Goal: Book appointment/travel/reservation

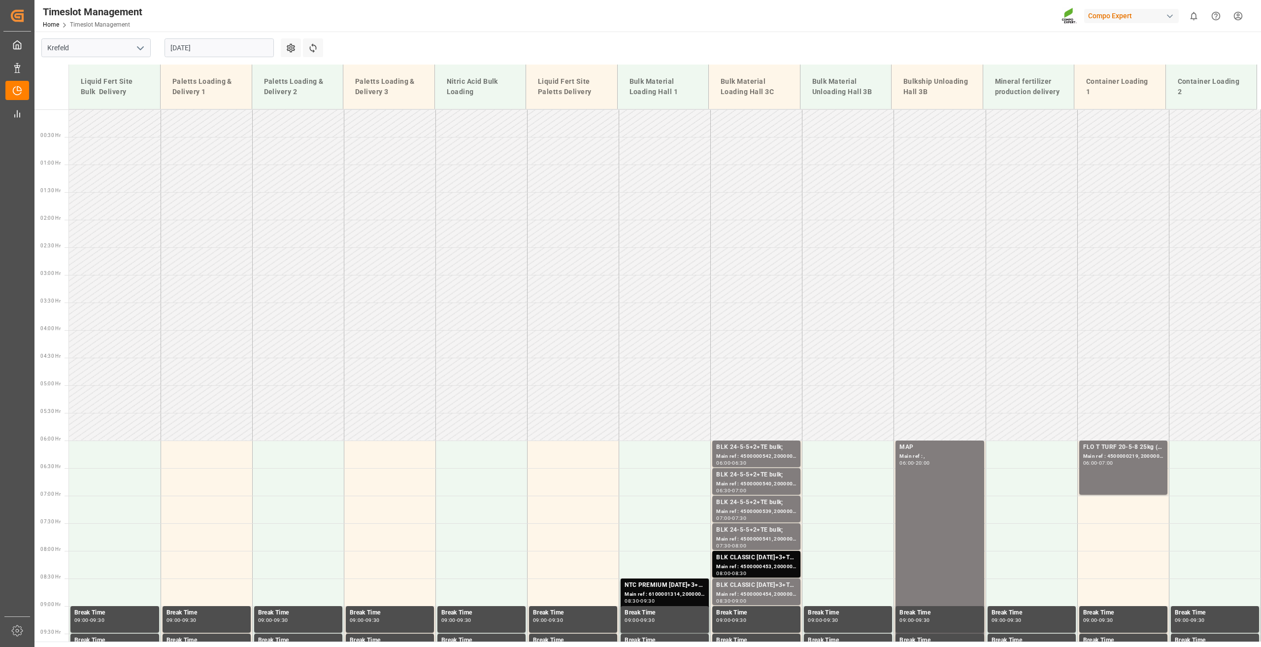
scroll to position [251, 0]
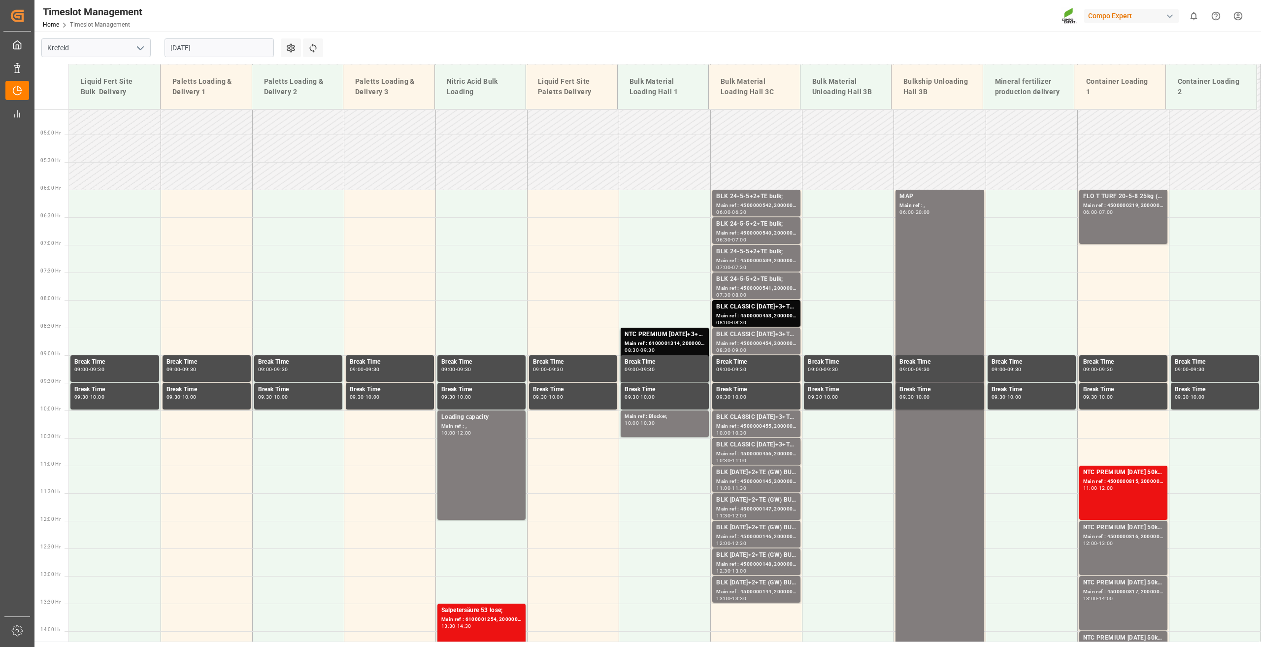
click at [190, 50] on input "[DATE]" at bounding box center [219, 47] width 109 height 19
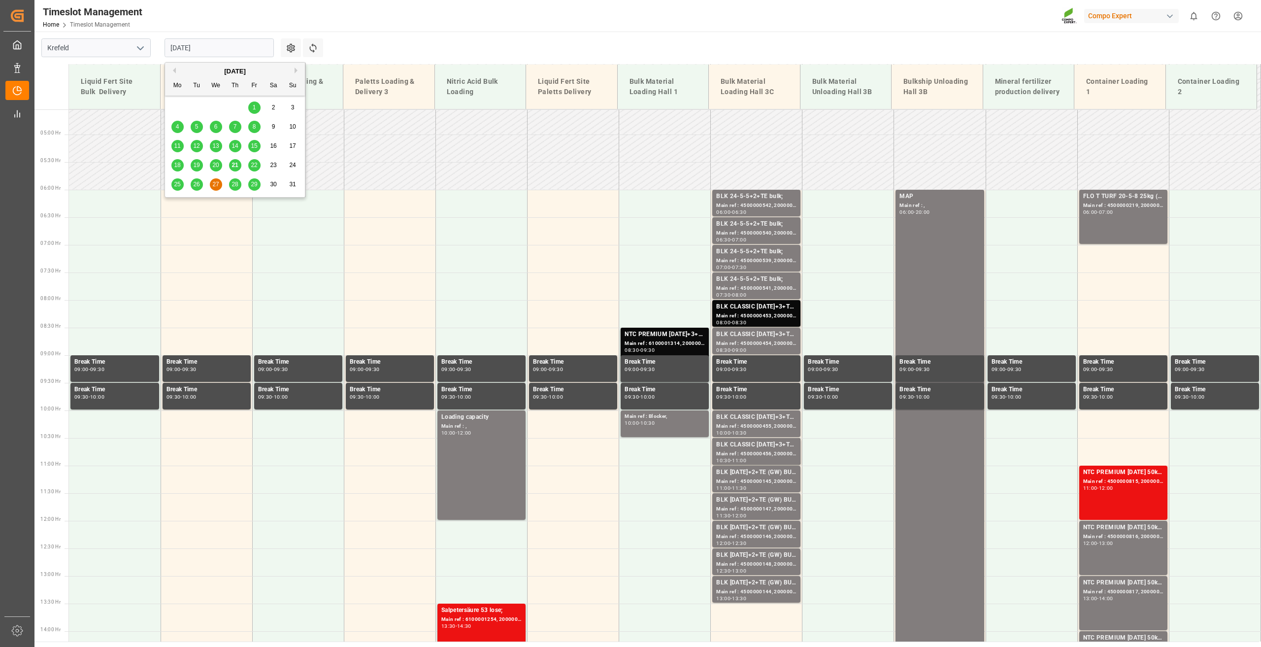
click at [183, 186] on div "25" at bounding box center [177, 185] width 12 height 12
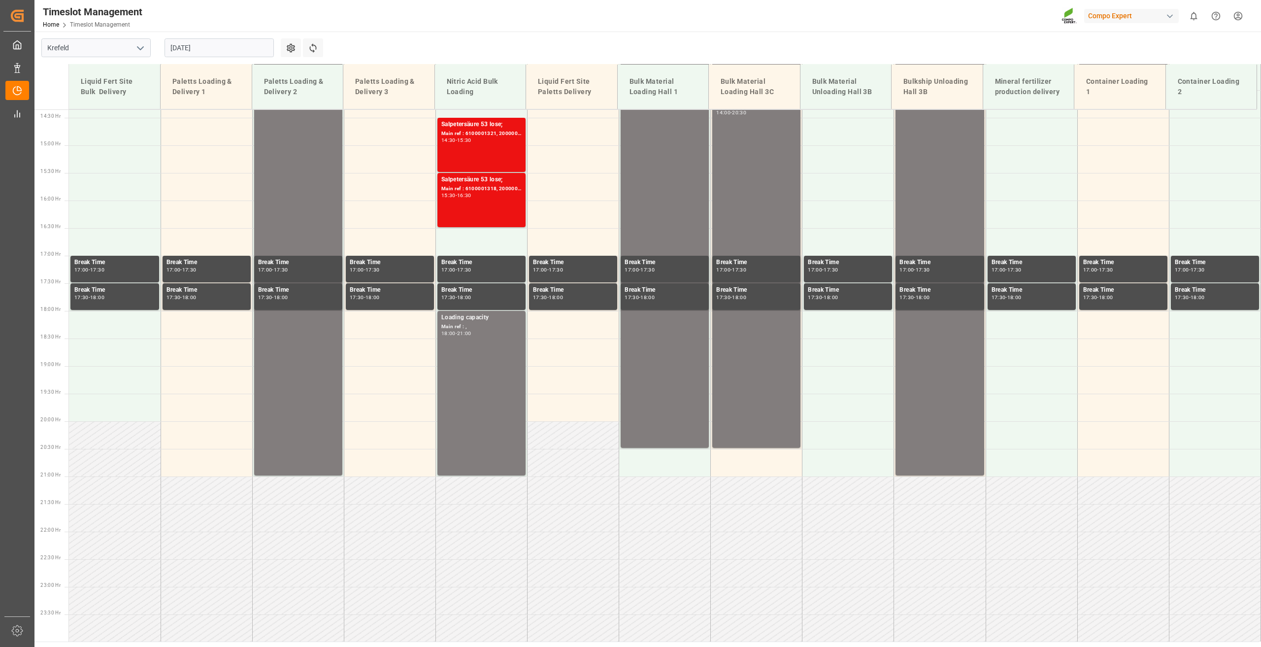
scroll to position [793, 0]
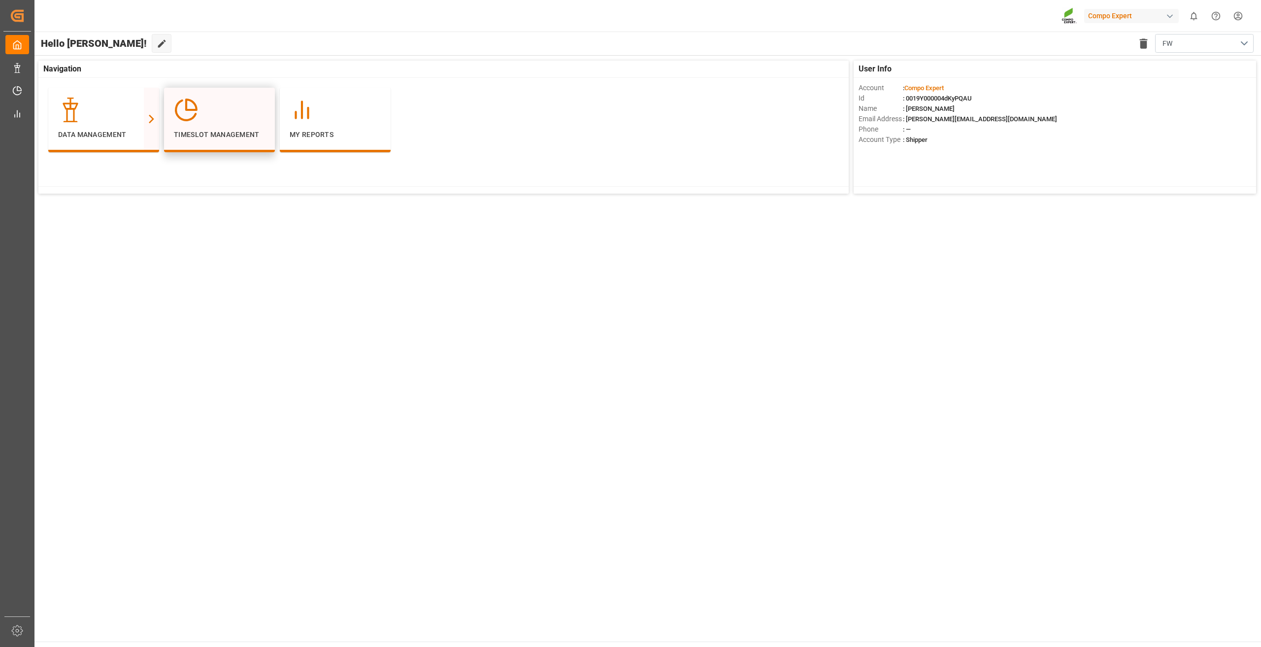
click at [221, 125] on div "Timeslot Management" at bounding box center [219, 119] width 91 height 42
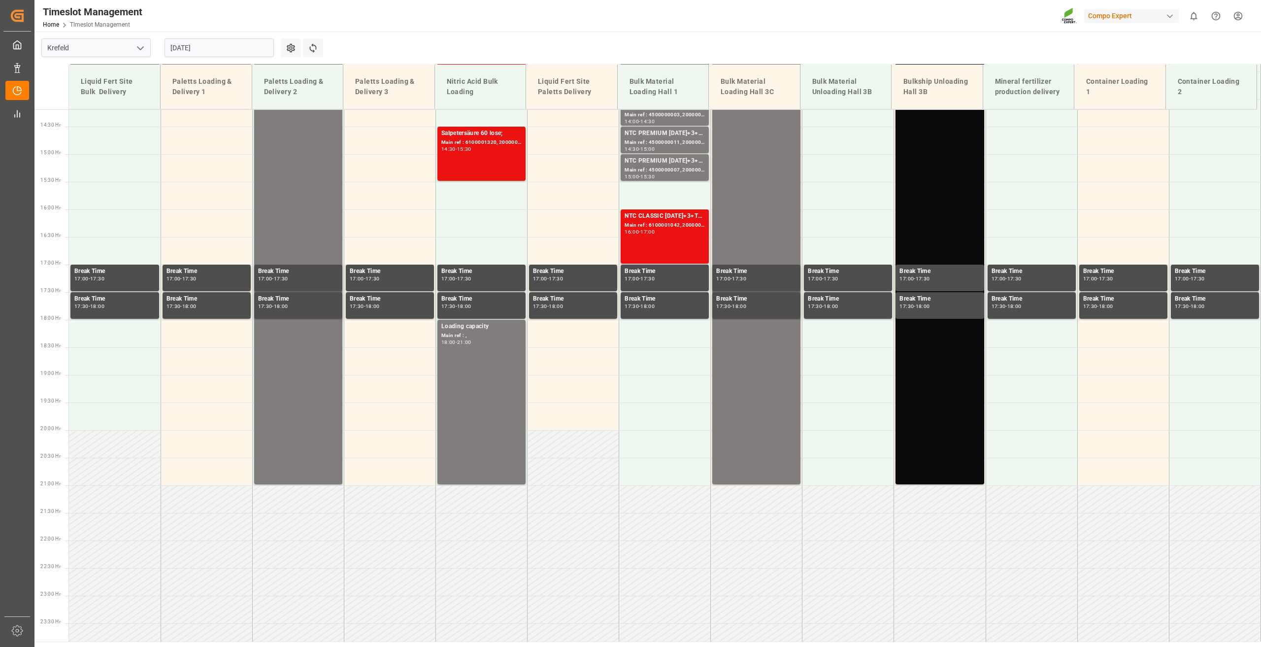
click at [182, 52] on input "[DATE]" at bounding box center [219, 47] width 109 height 19
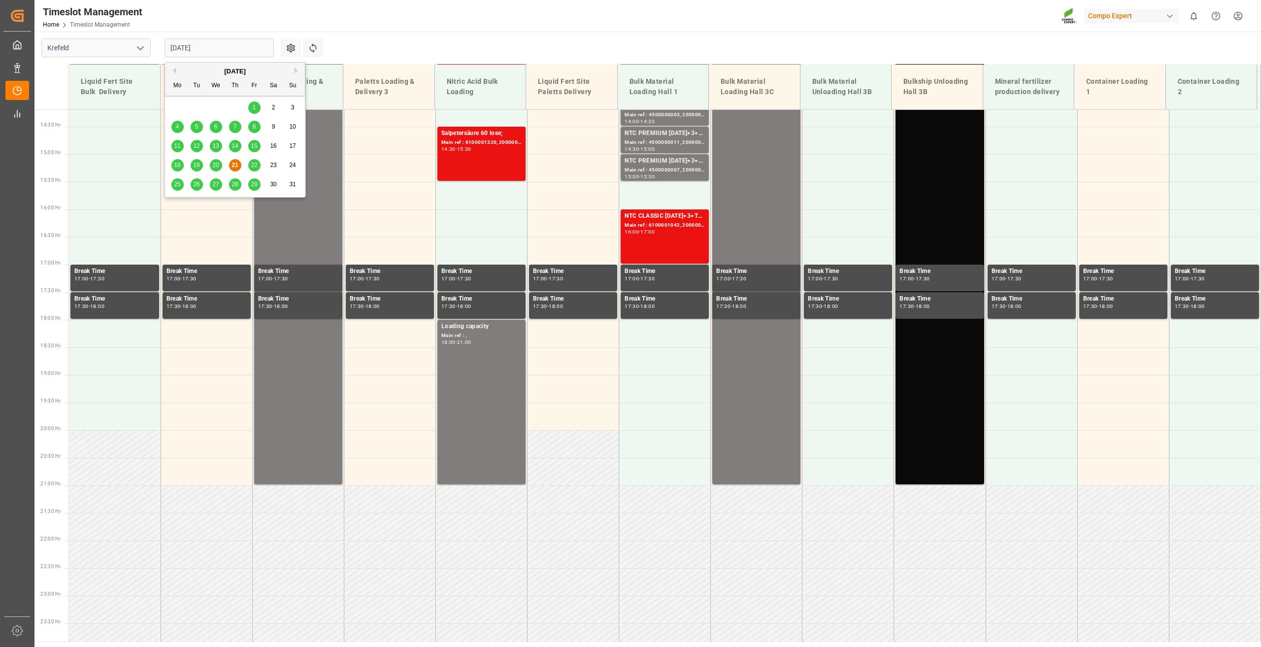
scroll to position [793, 0]
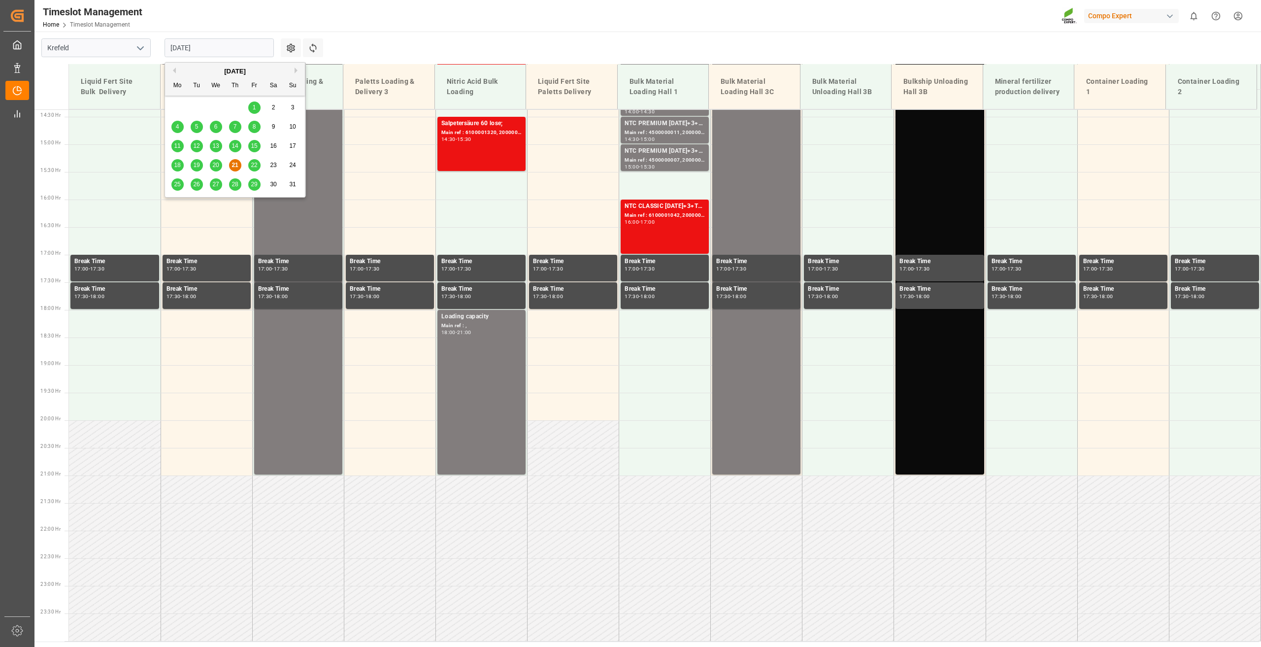
click at [294, 71] on div "[DATE]" at bounding box center [235, 72] width 140 height 10
click at [295, 70] on button "Next Month" at bounding box center [298, 70] width 6 height 6
click at [240, 129] on div "11" at bounding box center [235, 127] width 12 height 12
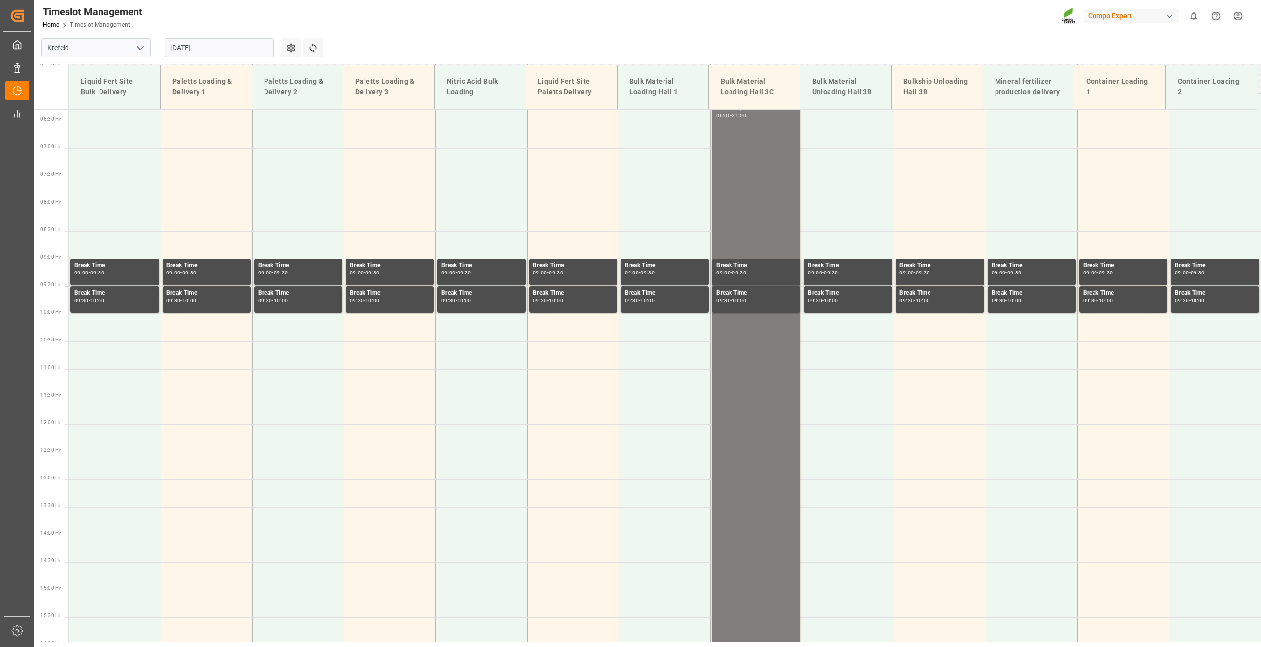
scroll to position [202, 0]
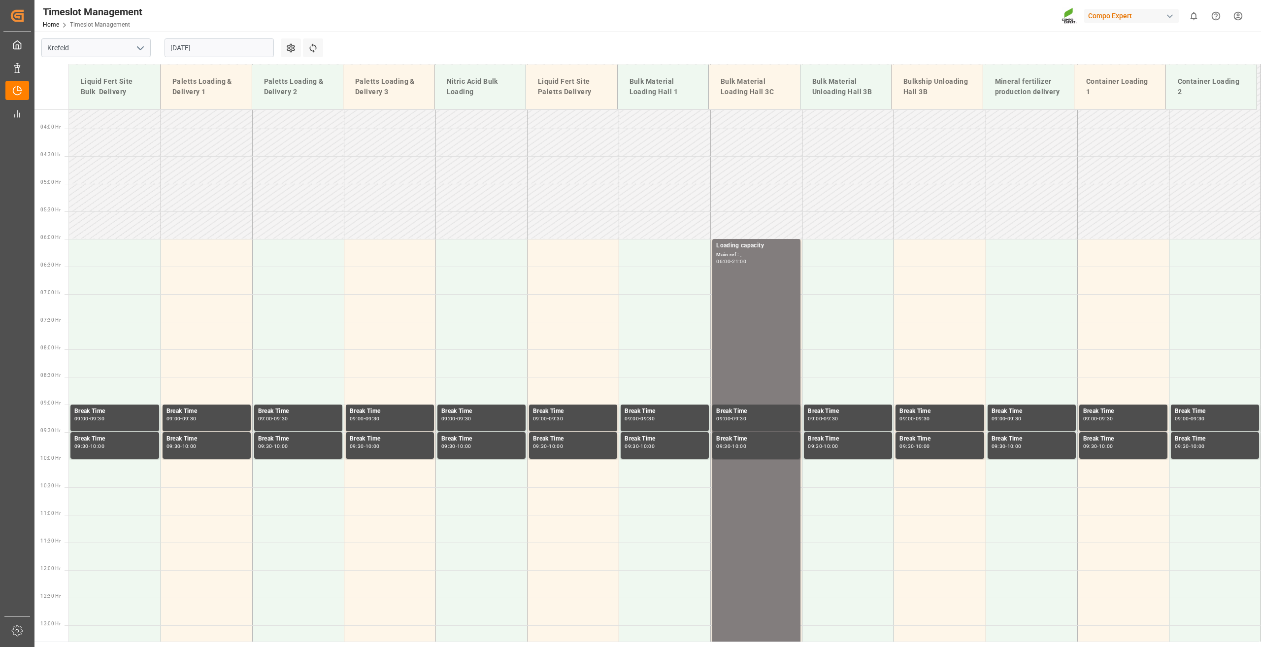
click at [186, 49] on input "[DATE]" at bounding box center [219, 47] width 109 height 19
click at [179, 147] on span "15" at bounding box center [177, 145] width 6 height 7
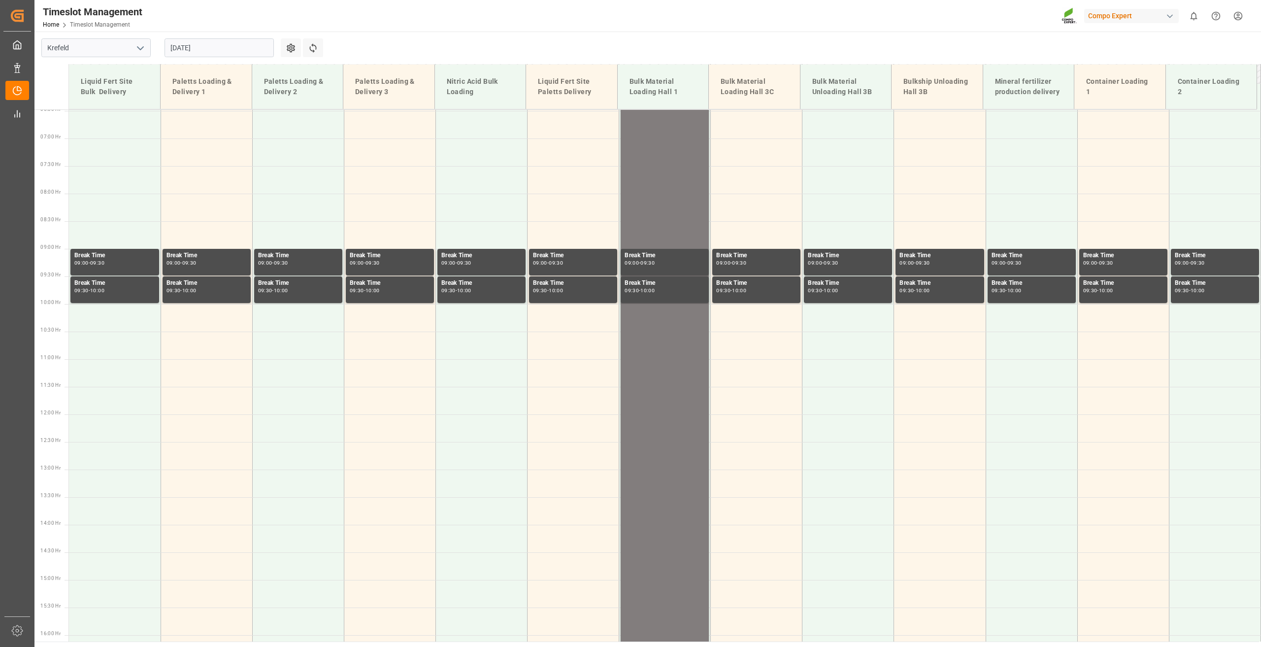
scroll to position [152, 0]
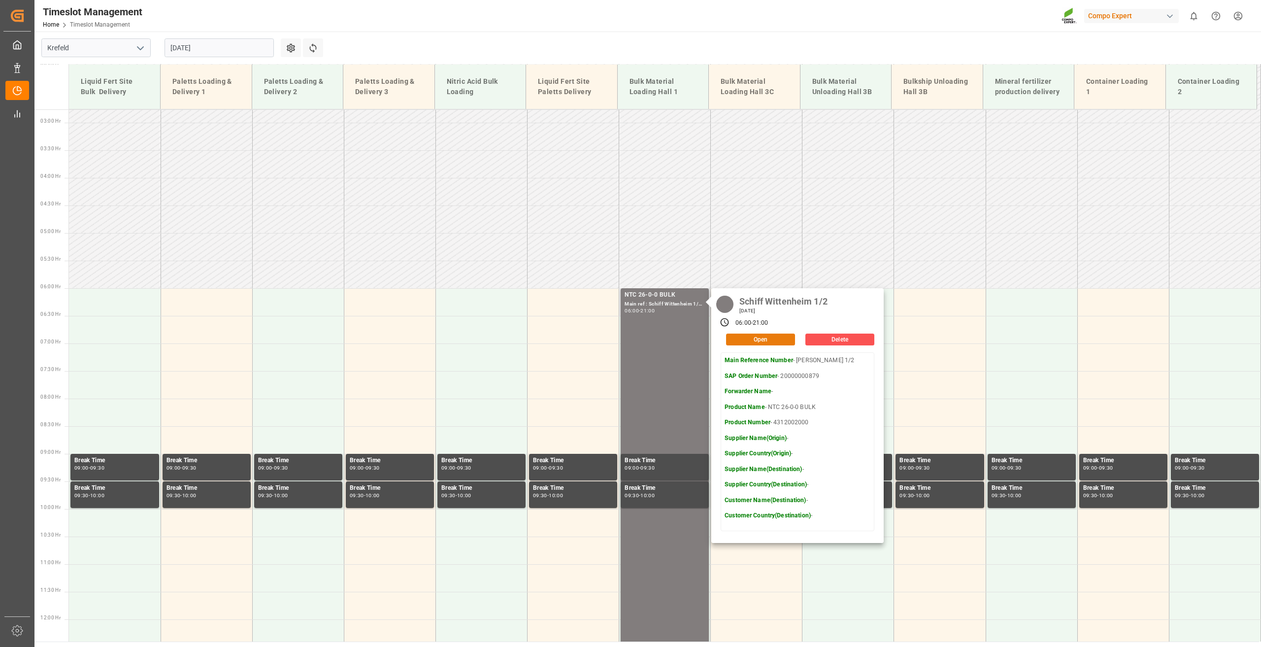
click at [746, 340] on button "Open" at bounding box center [760, 340] width 69 height 12
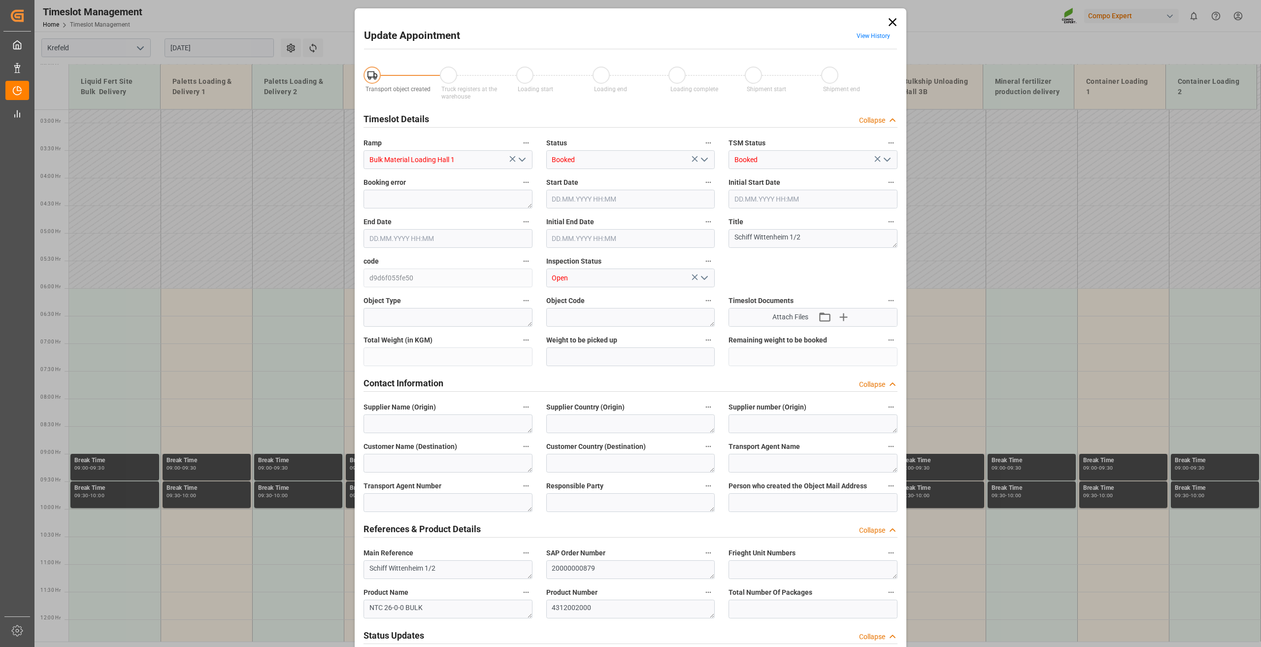
type input "500000"
type input "[DATE] 06:00"
type input "[DATE] 21:00"
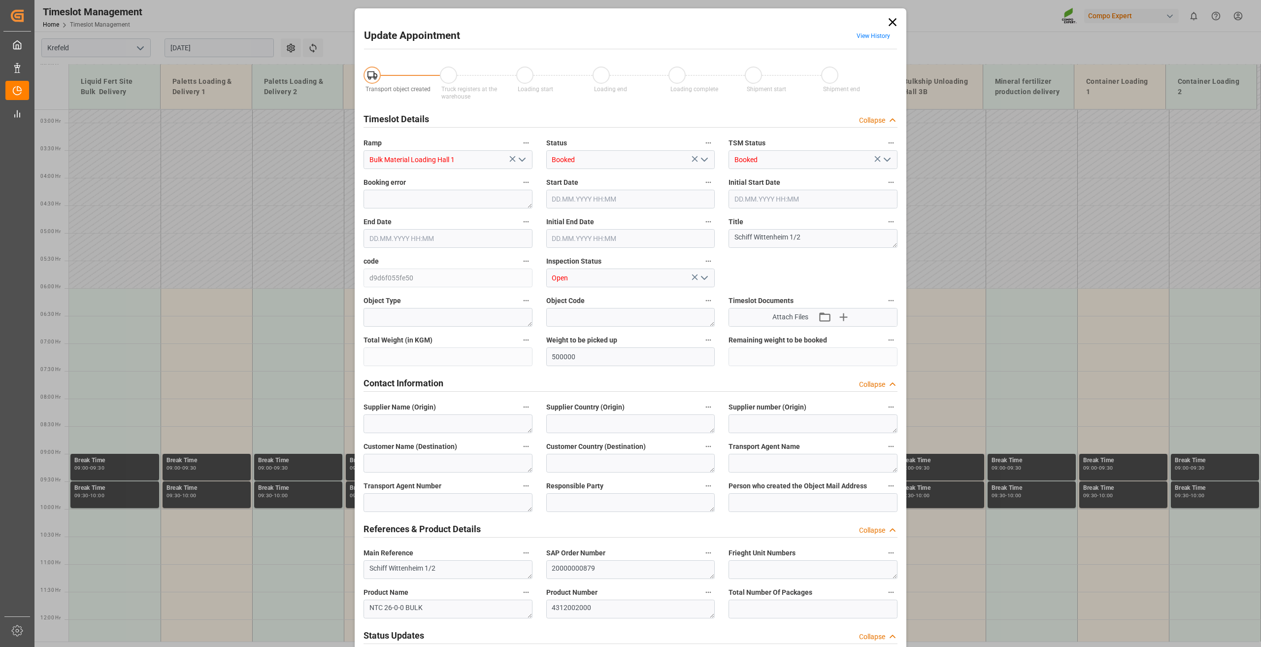
type input "[DATE] 08:52"
click at [566, 201] on input "[DATE] 06:00" at bounding box center [630, 199] width 169 height 19
click at [614, 276] on span "11" at bounding box center [614, 276] width 6 height 7
type input "[DATE] 06:00"
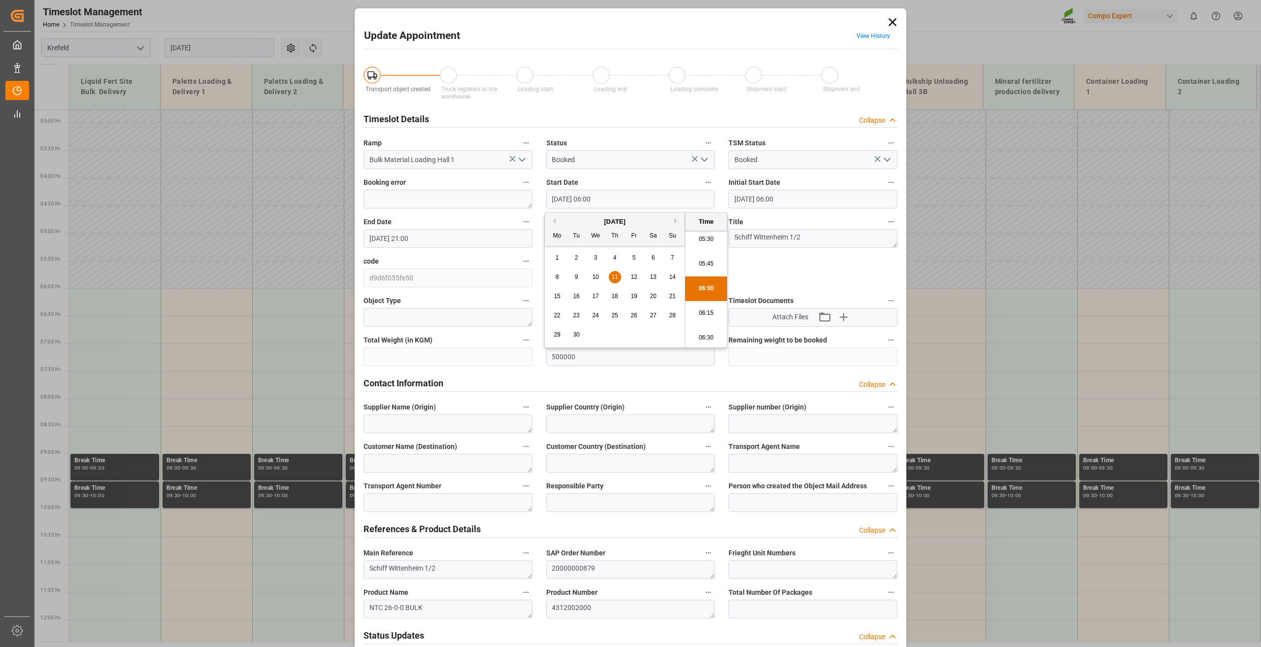
click at [611, 332] on div "29 30 1 2 3 4 5" at bounding box center [615, 334] width 135 height 19
drag, startPoint x: 709, startPoint y: 286, endPoint x: 471, endPoint y: 254, distance: 240.1
click at [709, 286] on li "06:00" at bounding box center [706, 288] width 42 height 25
click at [395, 234] on input "[DATE] 21:00" at bounding box center [448, 238] width 169 height 19
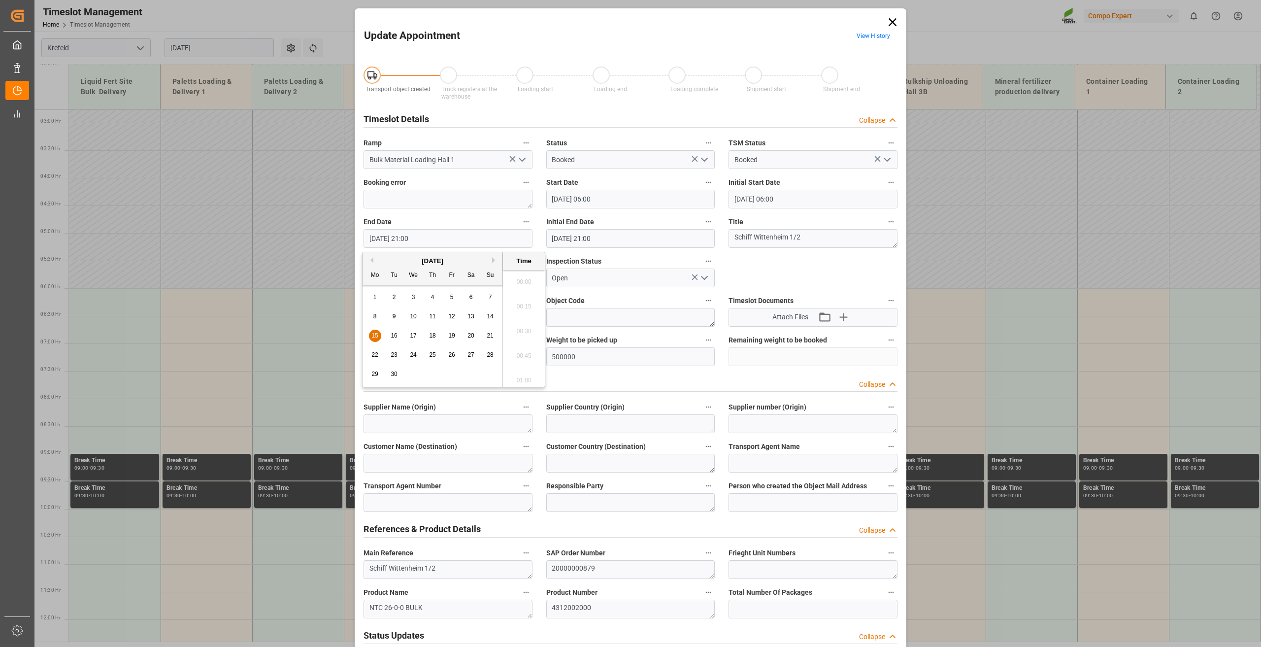
scroll to position [2023, 0]
click at [435, 315] on span "11" at bounding box center [432, 316] width 6 height 7
type input "[DATE] 21:00"
click at [518, 328] on li "21:00" at bounding box center [524, 328] width 42 height 25
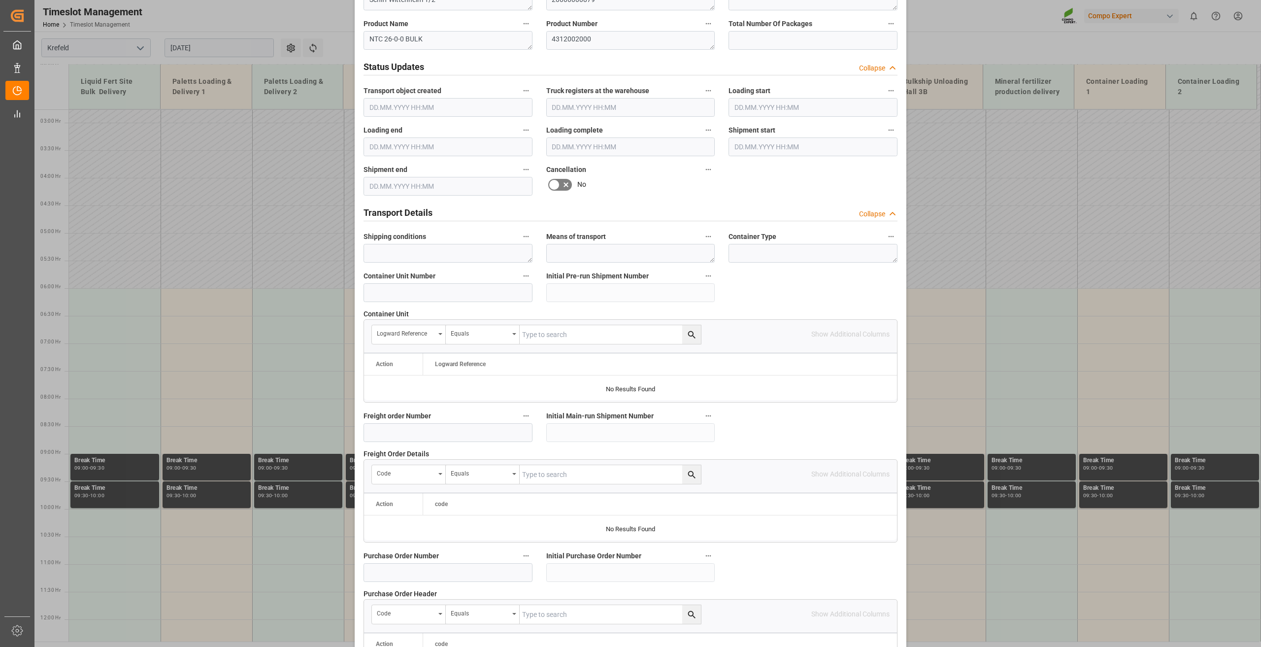
scroll to position [720, 0]
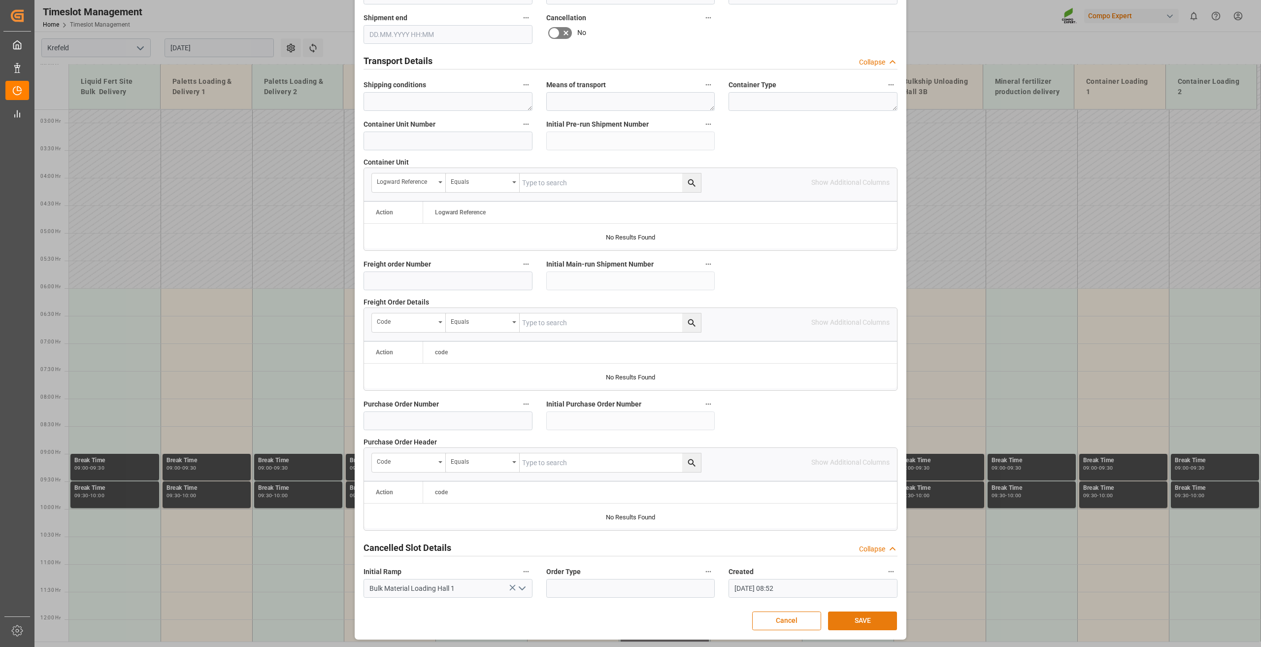
click at [855, 617] on button "SAVE" at bounding box center [862, 620] width 69 height 19
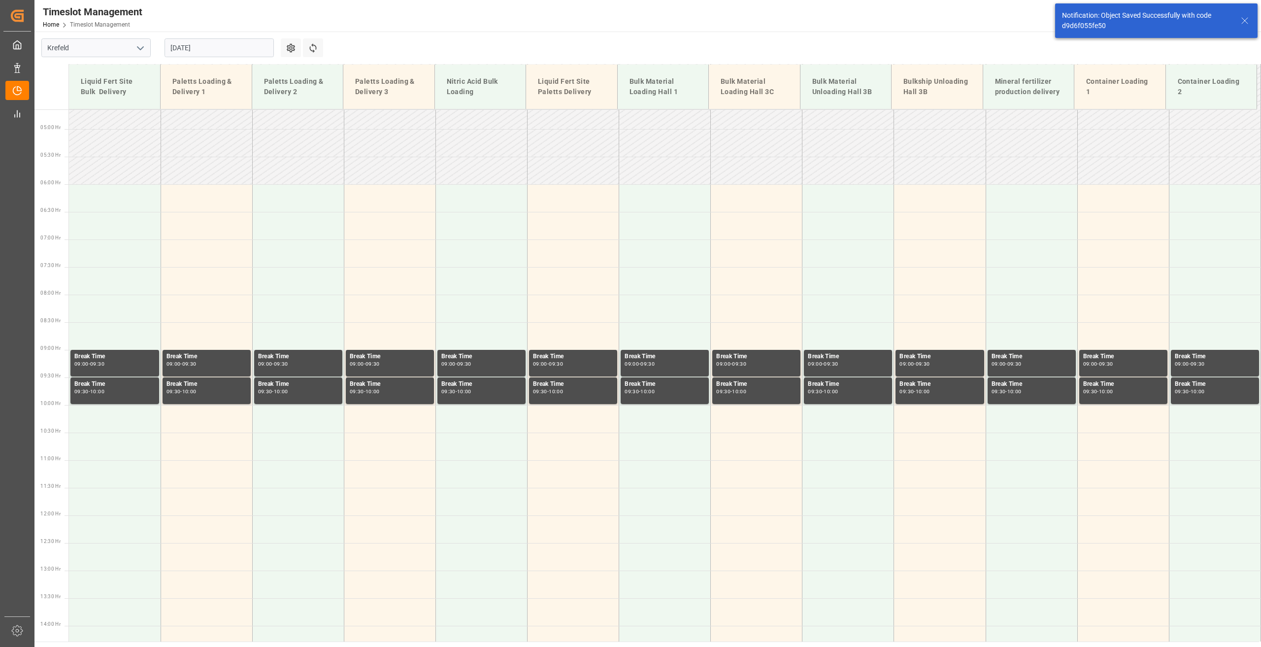
scroll to position [280, 0]
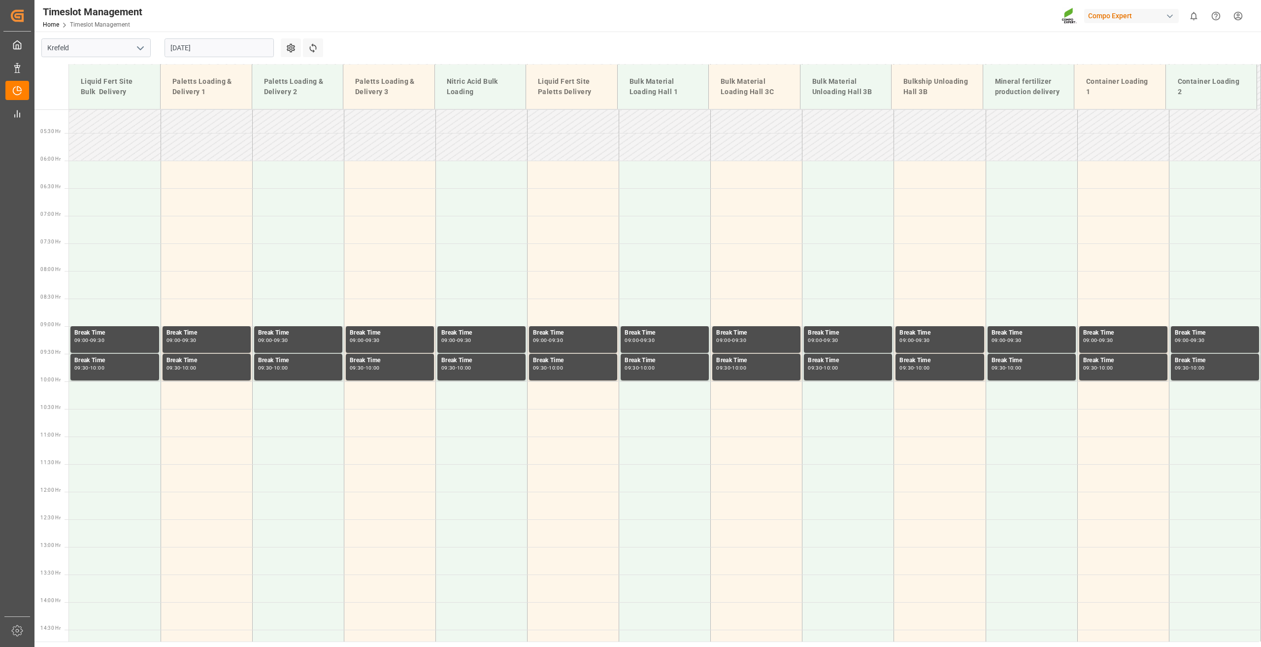
click at [182, 49] on input "[DATE]" at bounding box center [219, 47] width 109 height 19
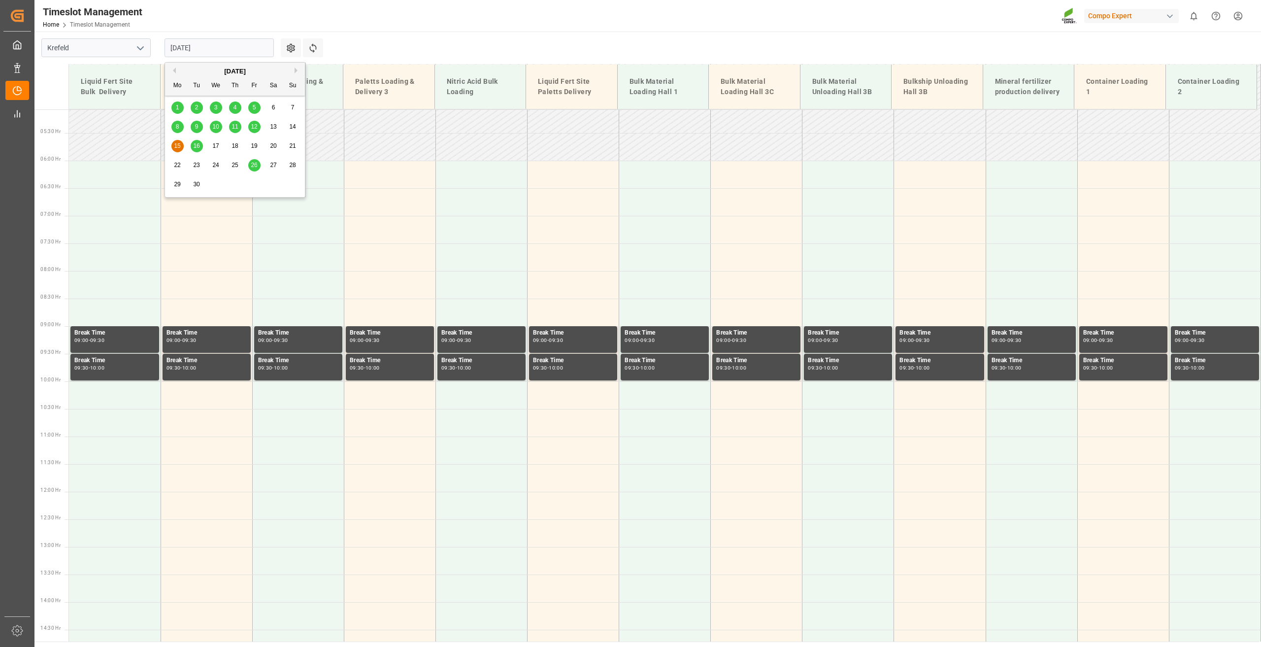
click at [196, 147] on span "16" at bounding box center [196, 145] width 6 height 7
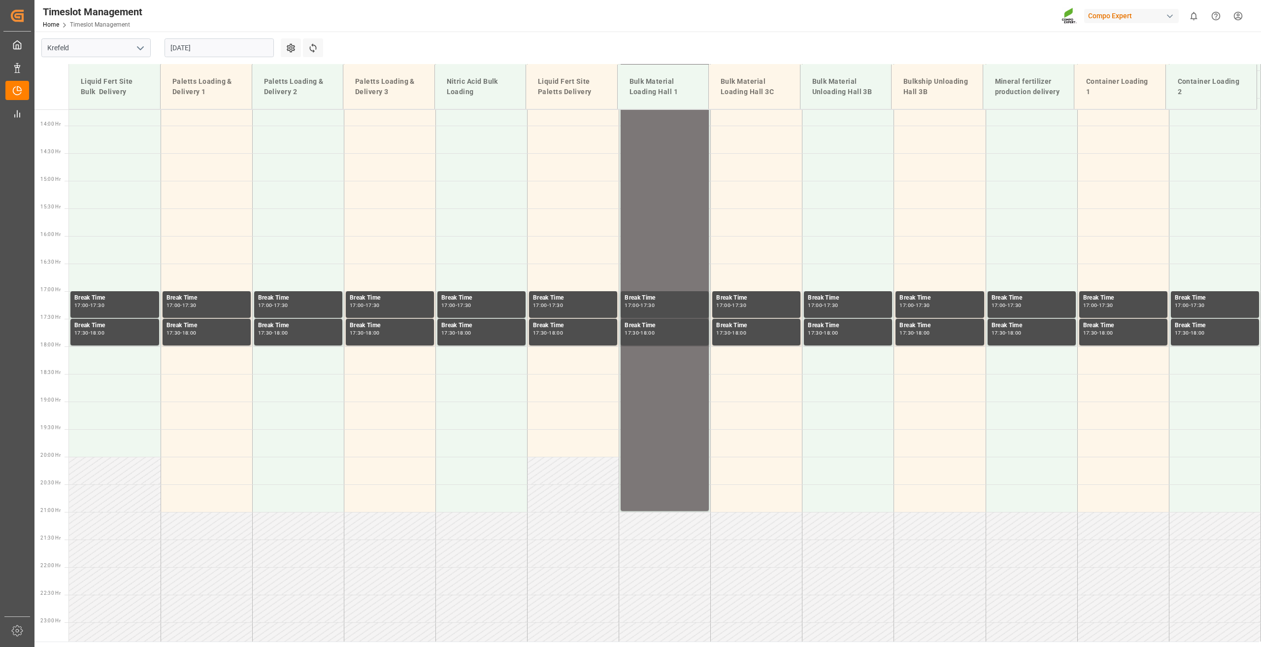
scroll to position [793, 0]
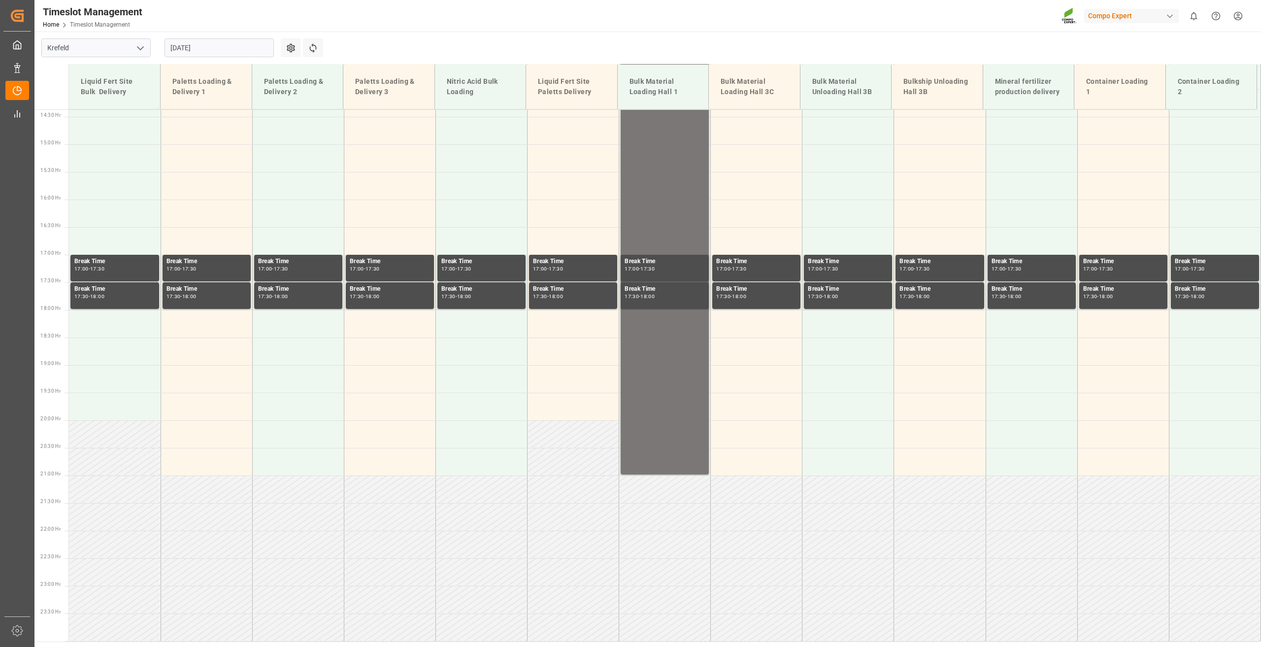
click at [658, 245] on div "NTC 26-0-0 BULK Main ref : Schiff Wittenheim 2/2, 20000000879 06:00 - 21:00" at bounding box center [665, 61] width 80 height 823
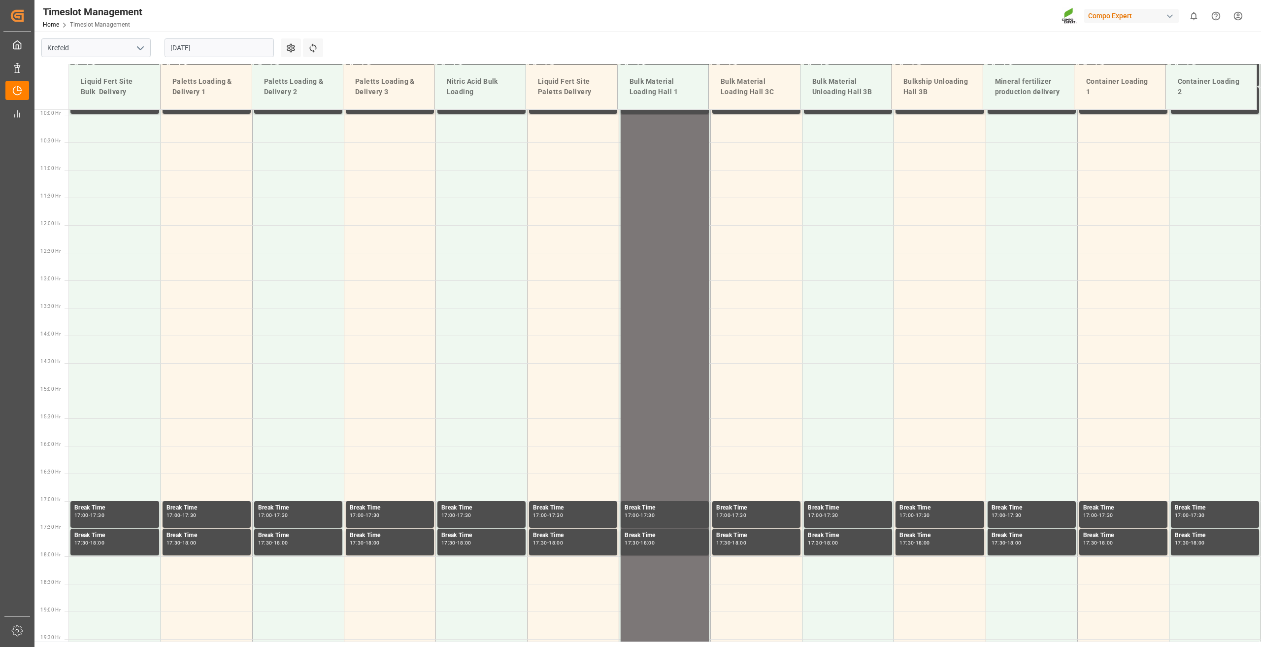
click at [656, 229] on div "NTC 26-0-0 BULK Main ref : Schiff Wittenheim 2/2, 20000000879 06:00 - 21:00" at bounding box center [665, 307] width 80 height 823
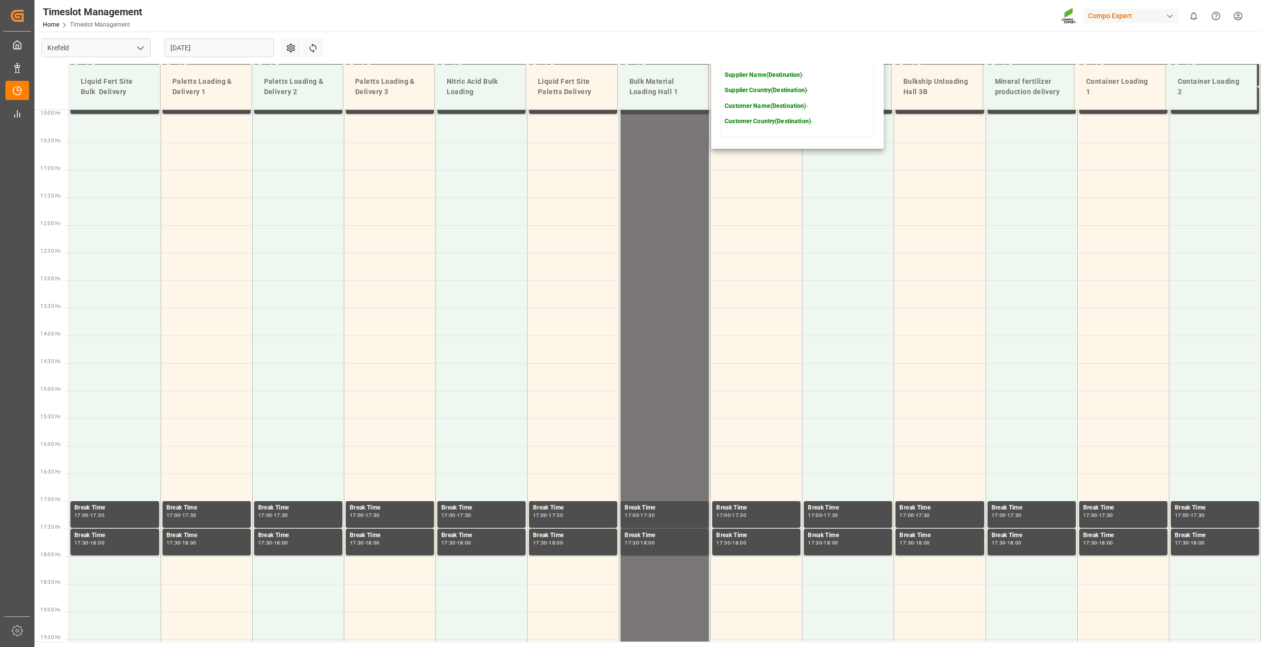
scroll to position [202, 0]
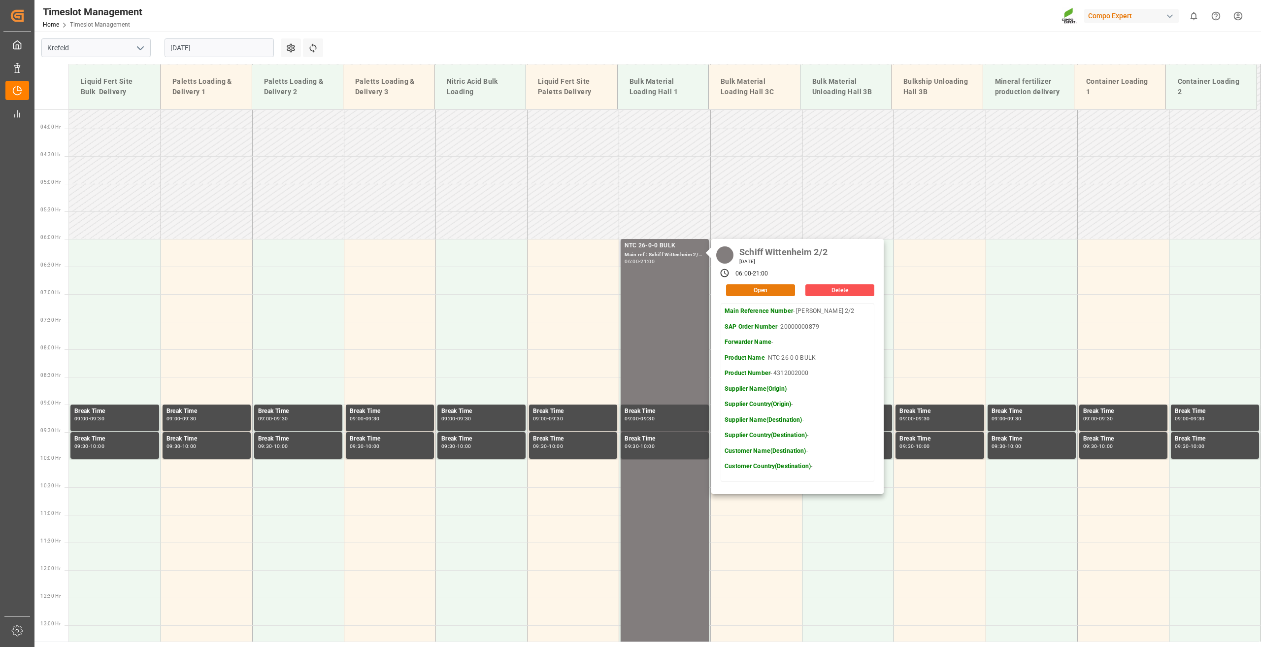
click at [752, 289] on button "Open" at bounding box center [760, 290] width 69 height 12
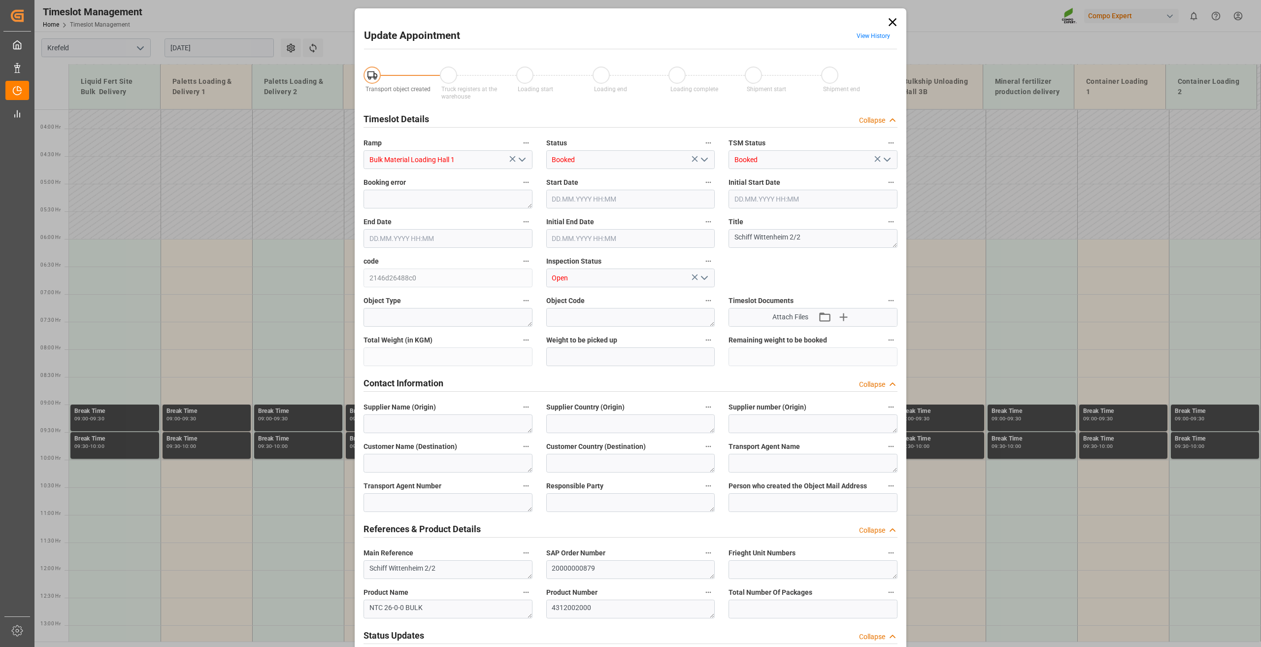
type input "500000"
type input "[DATE] 06:00"
type input "[DATE] 21:00"
type input "[DATE] 18:00"
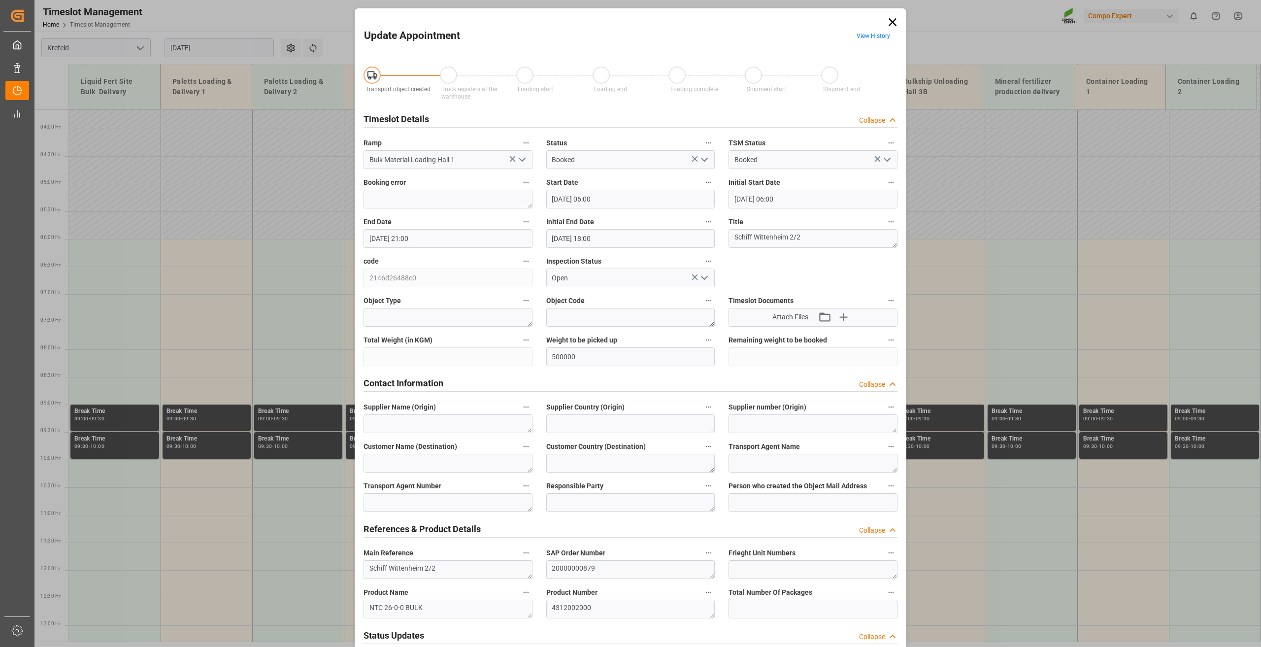
type input "[DATE] 08:53"
click at [588, 200] on input "[DATE] 06:00" at bounding box center [630, 199] width 169 height 19
click at [633, 278] on span "12" at bounding box center [634, 276] width 6 height 7
type input "[DATE] 06:00"
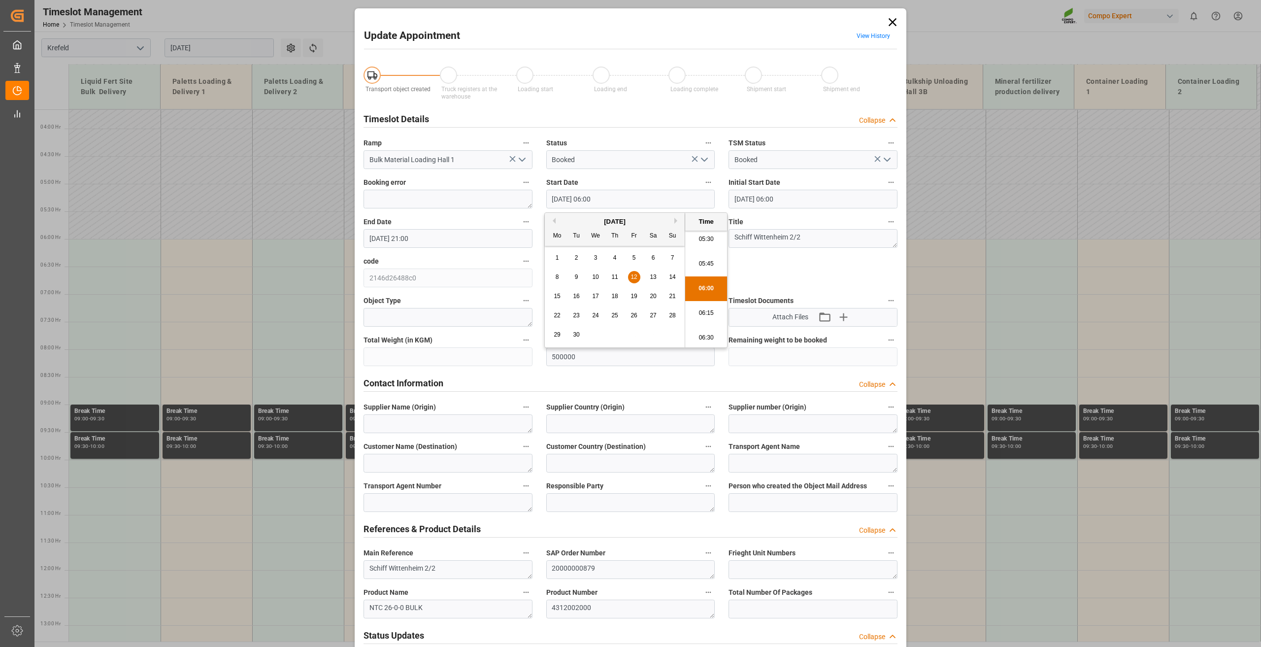
click at [704, 287] on li "06:00" at bounding box center [706, 288] width 42 height 25
click at [396, 237] on input "[DATE] 21:00" at bounding box center [448, 238] width 169 height 19
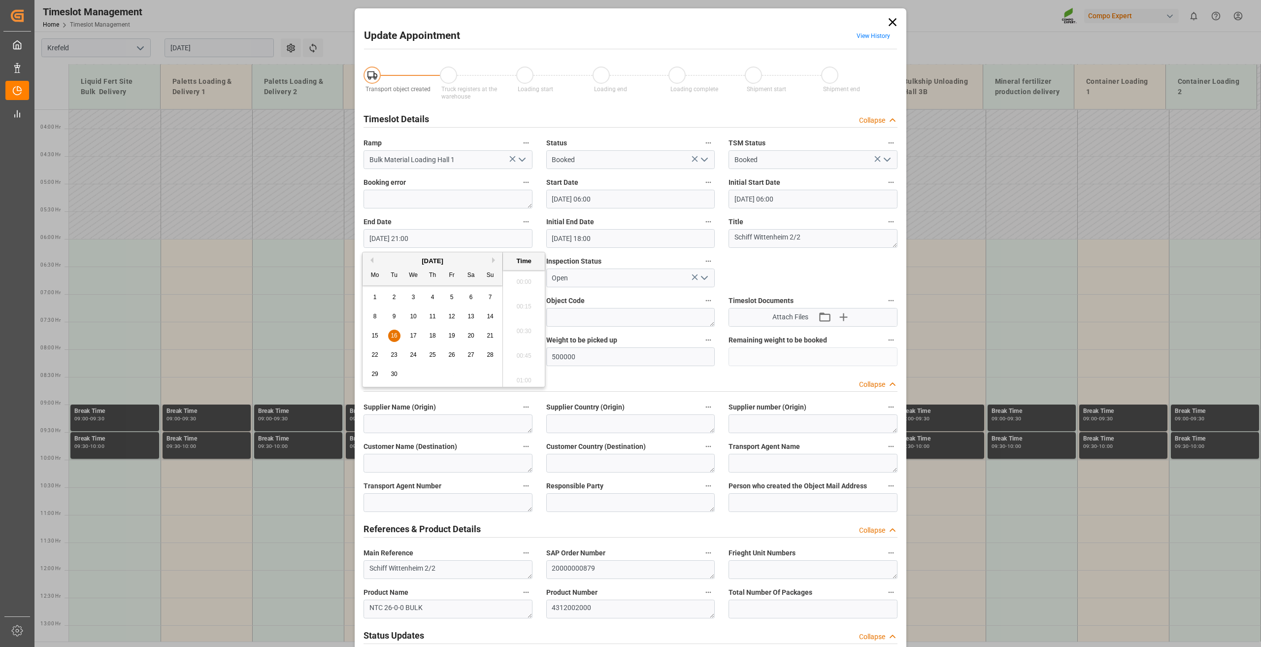
scroll to position [2023, 0]
click at [448, 316] on span "12" at bounding box center [451, 316] width 6 height 7
click at [521, 283] on li "18:00" at bounding box center [524, 279] width 42 height 25
type input "[DATE] 18:00"
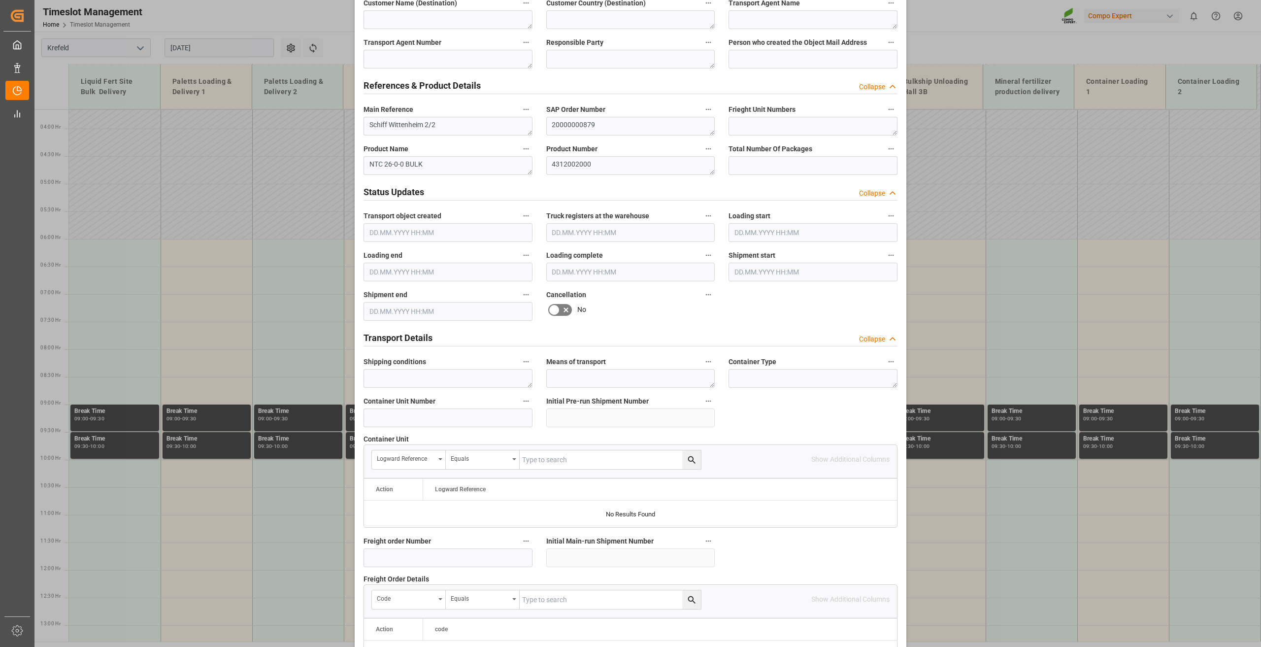
scroll to position [720, 0]
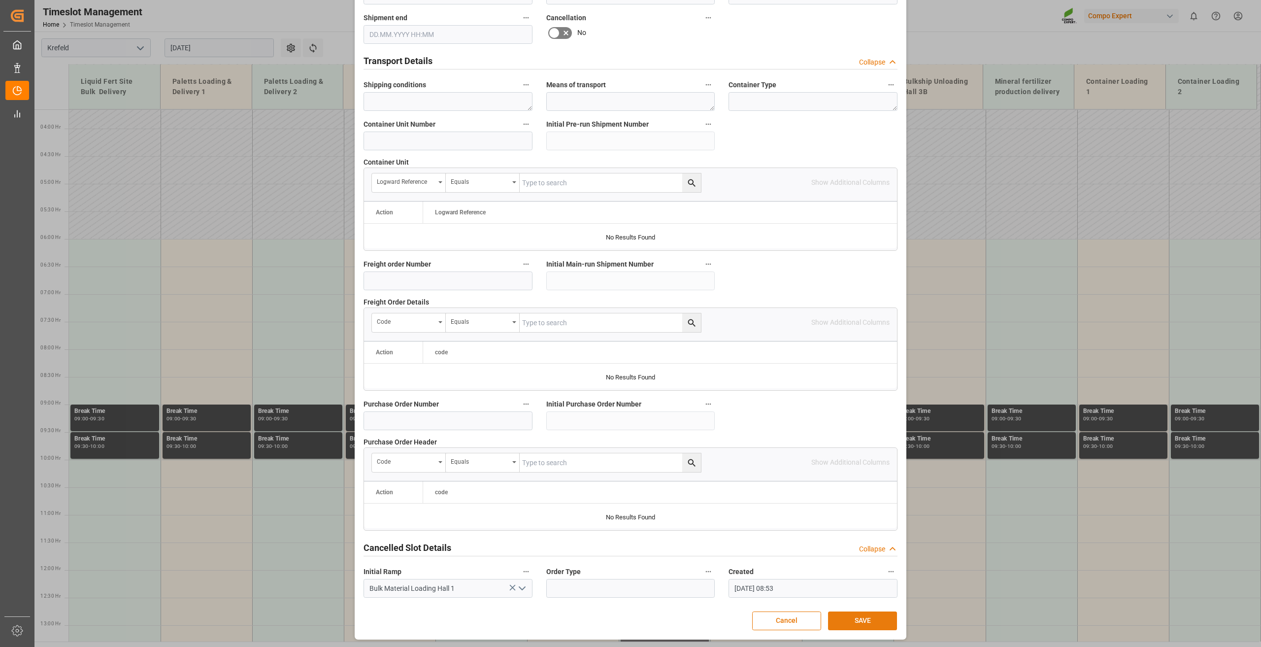
click at [863, 619] on button "SAVE" at bounding box center [862, 620] width 69 height 19
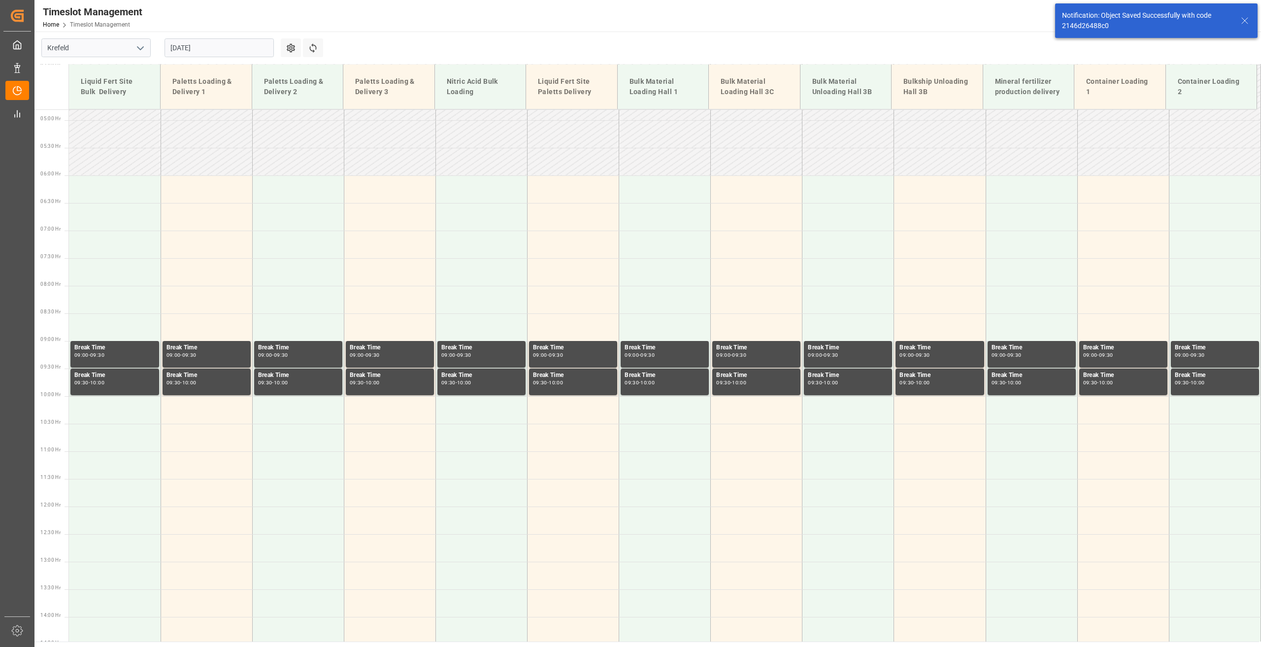
scroll to position [280, 0]
